Goal: Information Seeking & Learning: Learn about a topic

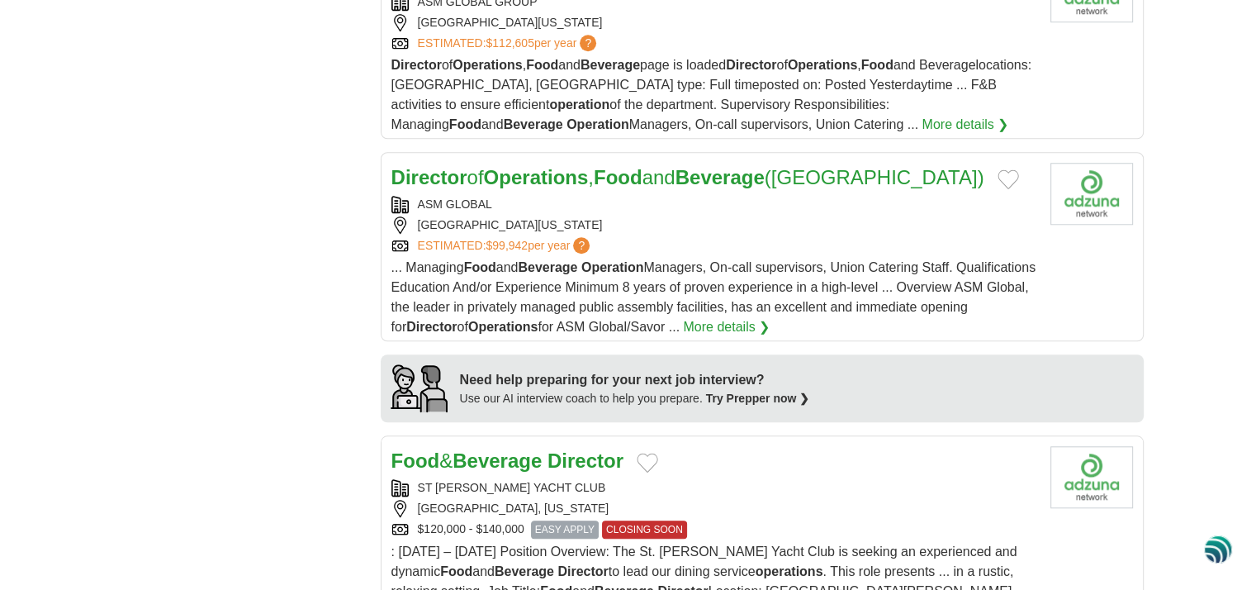
scroll to position [1404, 0]
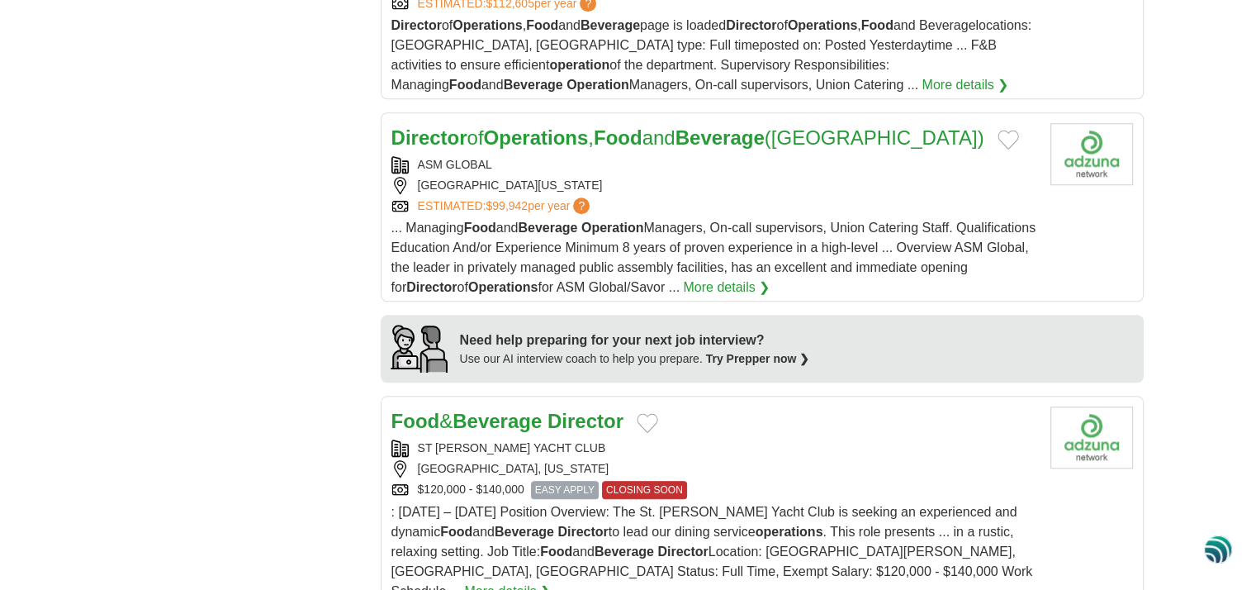
click at [558, 412] on strong "Director" at bounding box center [586, 421] width 76 height 22
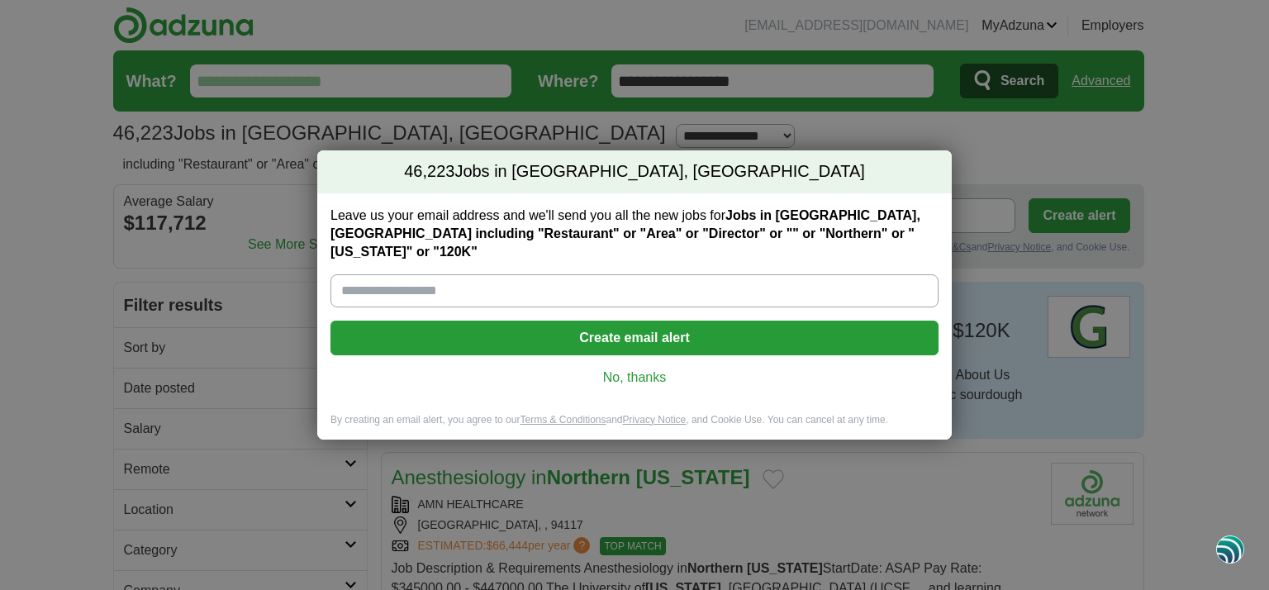
click at [430, 280] on input "Leave us your email address and we'll send you all the new jobs for Jobs in [GE…" at bounding box center [634, 290] width 608 height 33
type input "**********"
click at [608, 368] on link "No, thanks" at bounding box center [635, 377] width 582 height 18
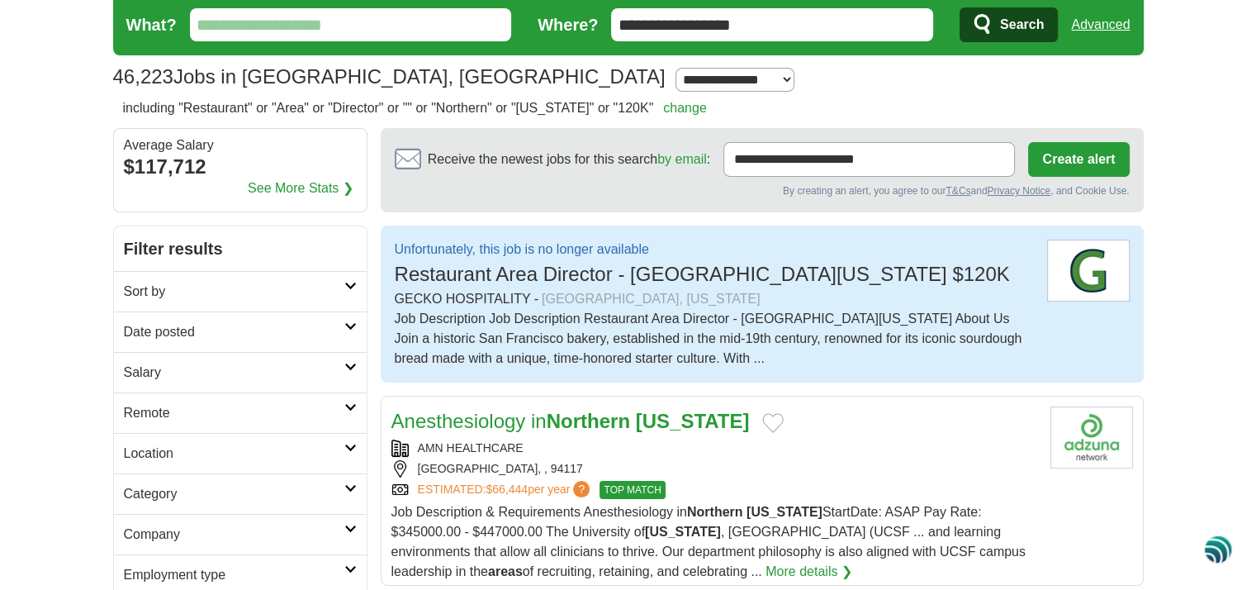
scroll to position [83, 0]
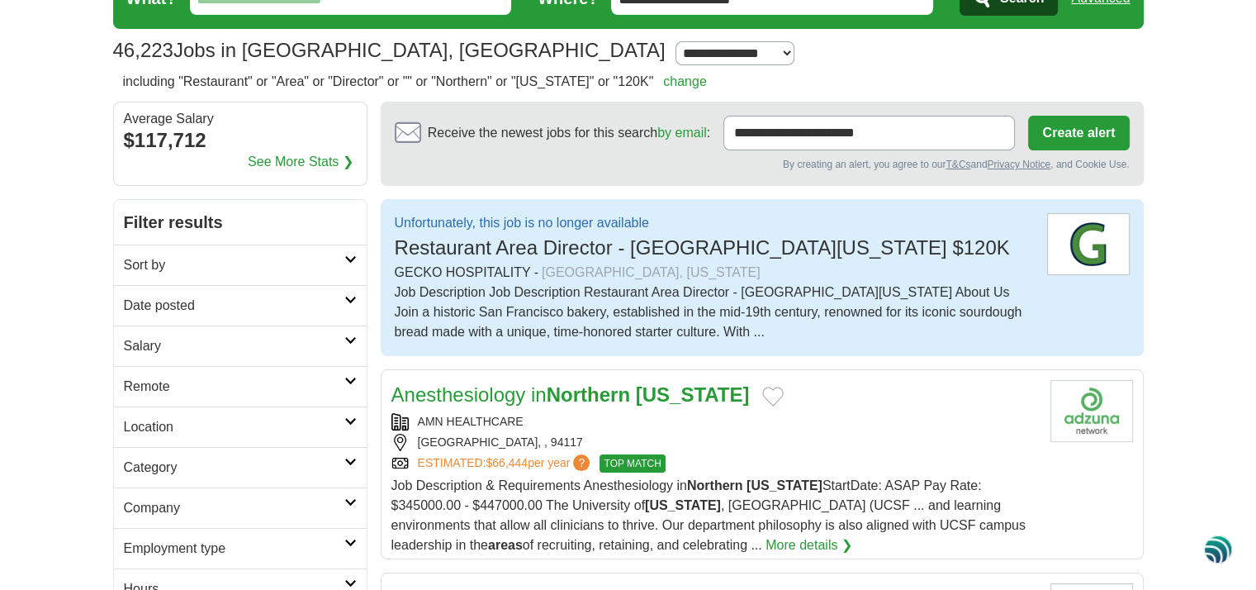
click at [501, 311] on div "Job Description Job Description Restaurant Area Director - [GEOGRAPHIC_DATA][US…" at bounding box center [714, 311] width 639 height 59
